Goal: Information Seeking & Learning: Learn about a topic

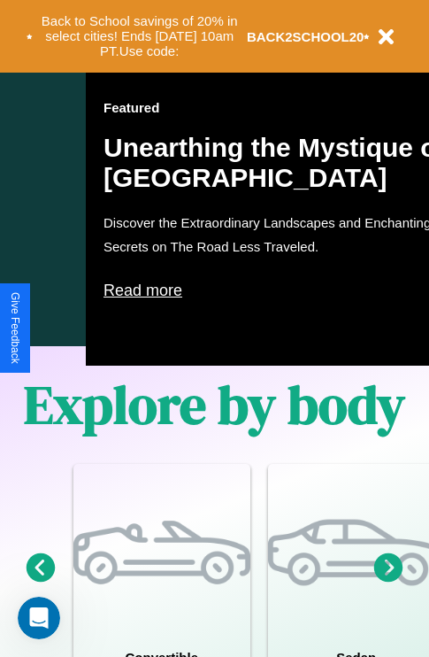
scroll to position [1138, 0]
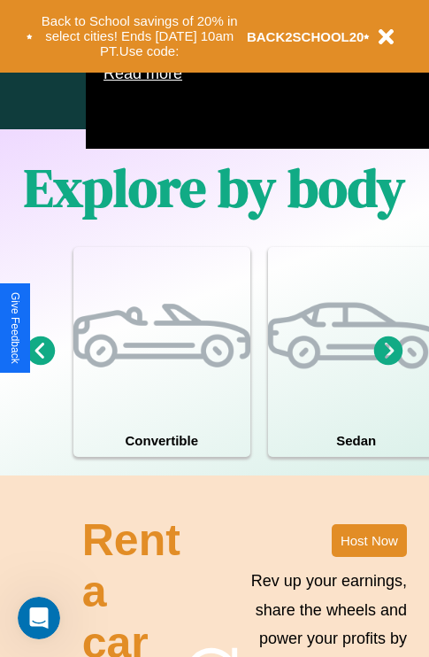
click at [389, 365] on icon at bounding box center [388, 350] width 29 height 29
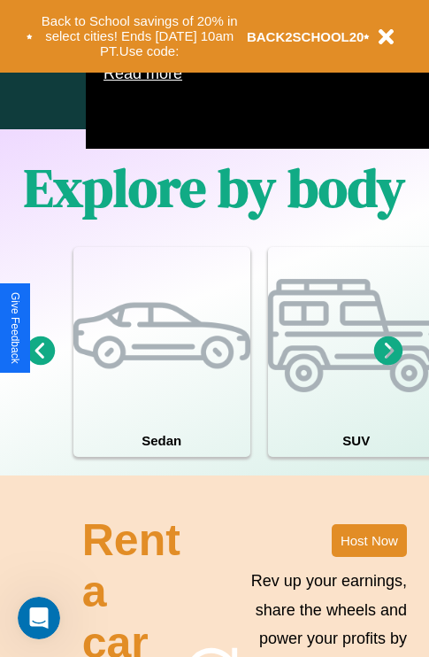
click at [40, 365] on icon at bounding box center [41, 350] width 29 height 29
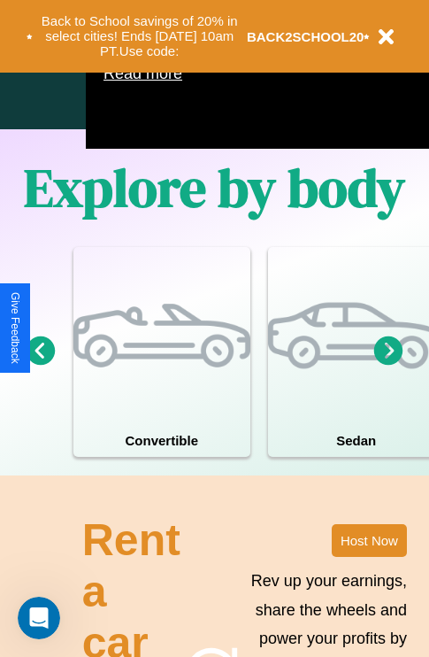
click at [389, 365] on icon at bounding box center [388, 350] width 29 height 29
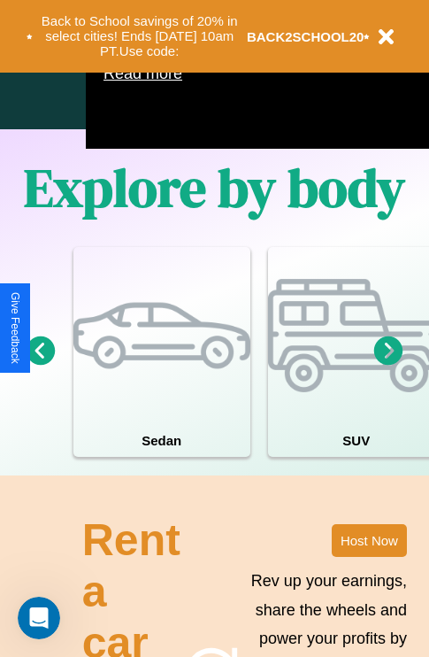
click at [40, 365] on icon at bounding box center [41, 350] width 29 height 29
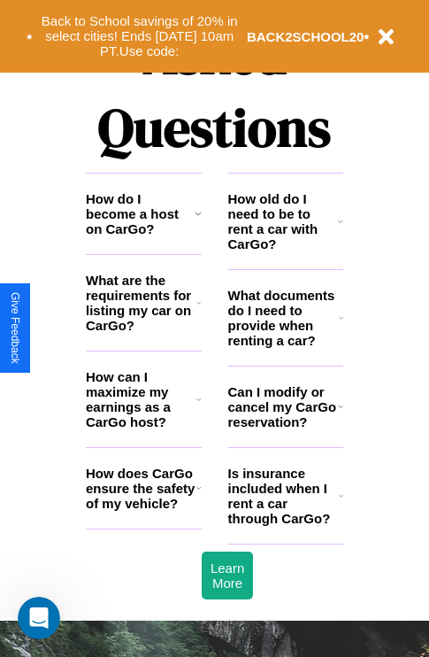
scroll to position [2145, 0]
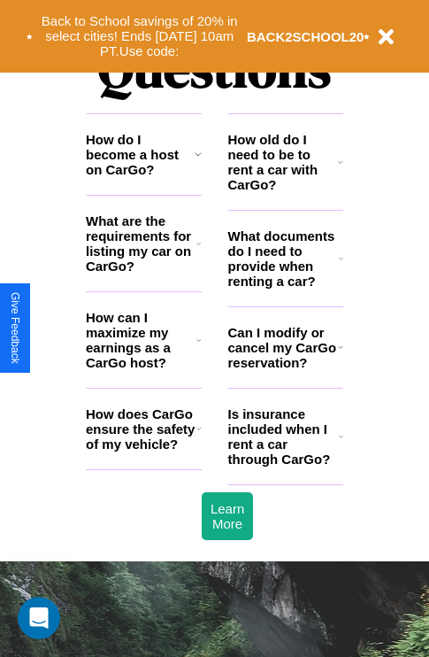
click at [198, 251] on icon at bounding box center [199, 243] width 4 height 14
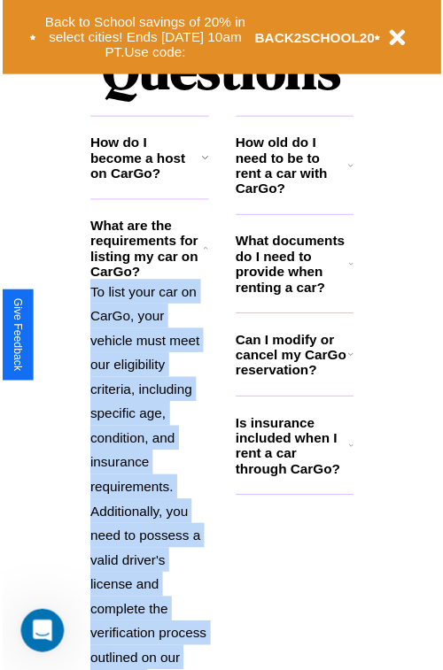
scroll to position [2394, 0]
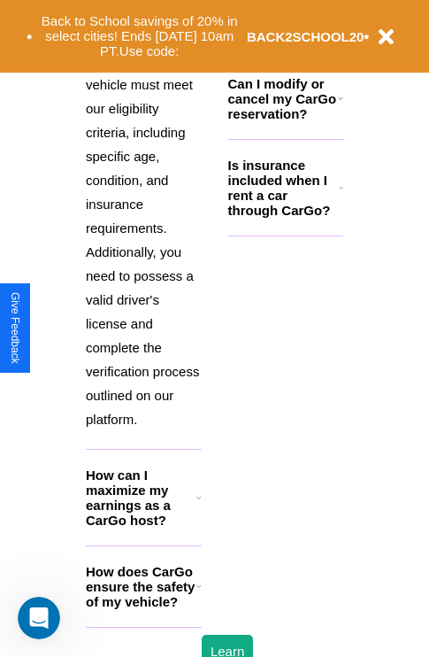
click at [143, 609] on h3 "How does CarGo ensure the safety of my vehicle?" at bounding box center [141, 586] width 111 height 45
click at [285, 42] on b "BACK2SCHOOL20" at bounding box center [306, 36] width 118 height 15
click at [341, 38] on b "BACK2SCHOOL20" at bounding box center [306, 36] width 118 height 15
click at [340, 105] on icon at bounding box center [340, 98] width 5 height 14
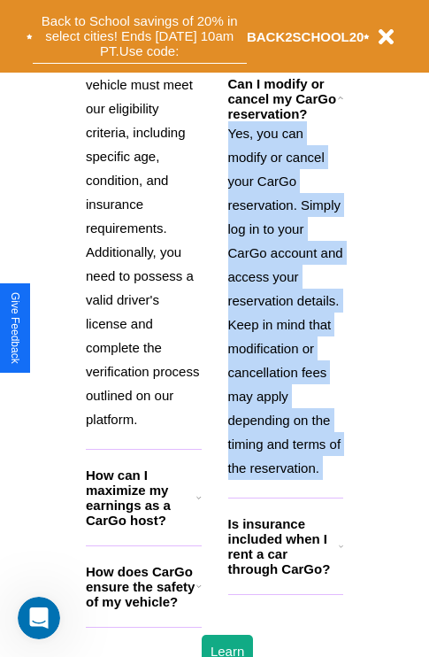
click at [198, 23] on button "Back to School savings of 20% in select cities! Ends [DATE] 10am PT. Use code:" at bounding box center [140, 36] width 214 height 55
